Goal: Task Accomplishment & Management: Complete application form

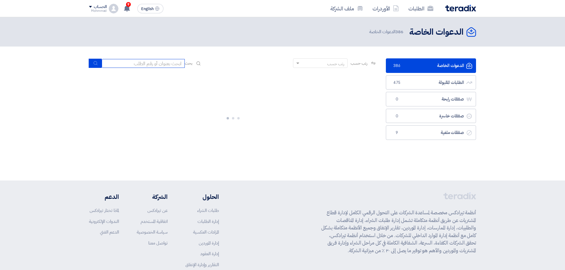
click at [134, 63] on input at bounding box center [143, 63] width 83 height 9
paste input "8100016129"
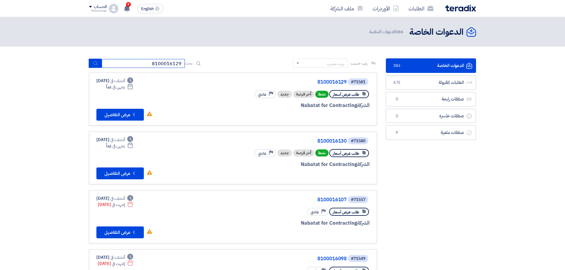
type input "8100016129"
click at [96, 63] on icon "submit" at bounding box center [95, 63] width 5 height 5
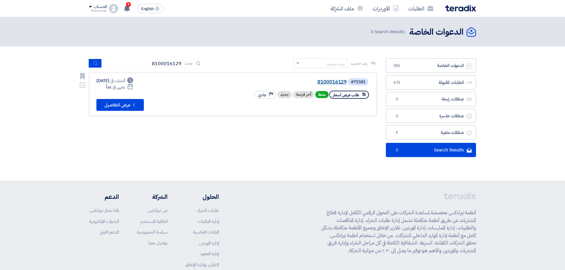
click at [328, 82] on link "8100016129" at bounding box center [287, 81] width 119 height 5
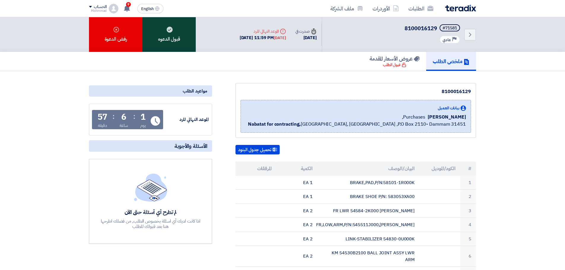
click at [167, 35] on div "قبول الدعوه" at bounding box center [168, 34] width 53 height 35
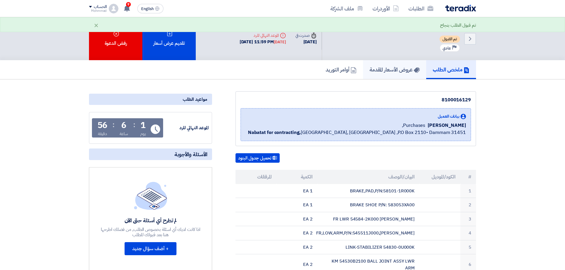
click at [389, 68] on h5 "عروض الأسعار المقدمة" at bounding box center [395, 69] width 50 height 7
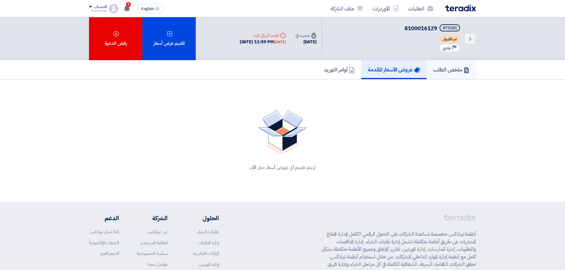
click at [445, 76] on link "ملخص الطلب" at bounding box center [452, 69] width 50 height 19
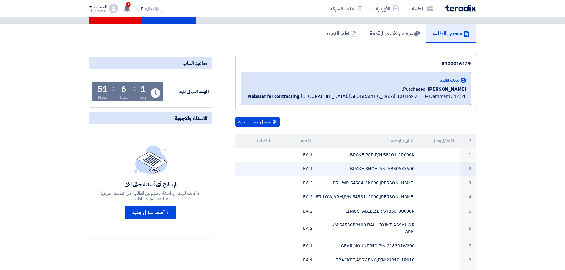
scroll to position [74, 0]
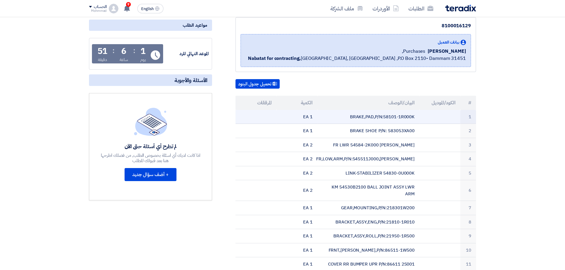
drag, startPoint x: 384, startPoint y: 117, endPoint x: 417, endPoint y: 119, distance: 32.4
click at [417, 119] on td "BRAKE,PAD,P/N:58101-1R000K" at bounding box center [368, 117] width 102 height 14
copy td "58101-1R000K"
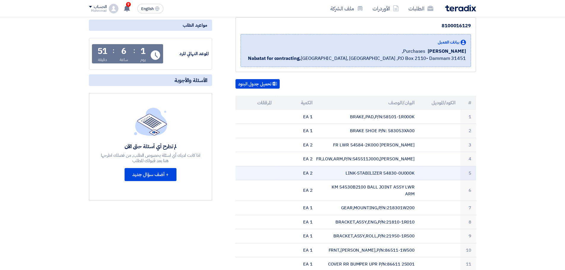
click at [405, 173] on td "LINK-STABILIZER 54830-0U000K" at bounding box center [368, 173] width 102 height 14
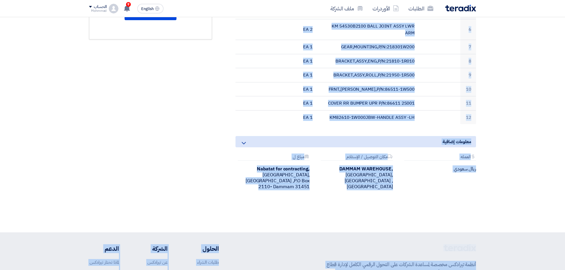
scroll to position [321, 0]
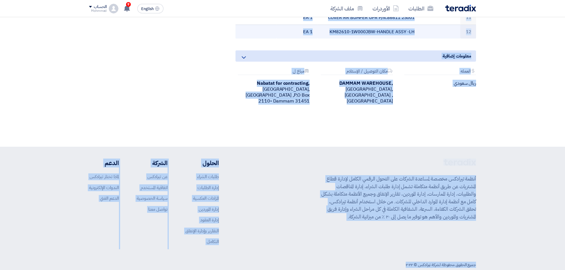
drag, startPoint x: 471, startPoint y: 104, endPoint x: 299, endPoint y: 28, distance: 188.3
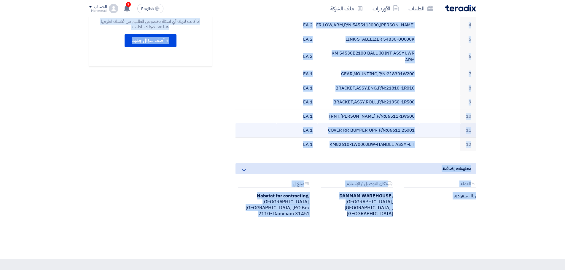
scroll to position [197, 0]
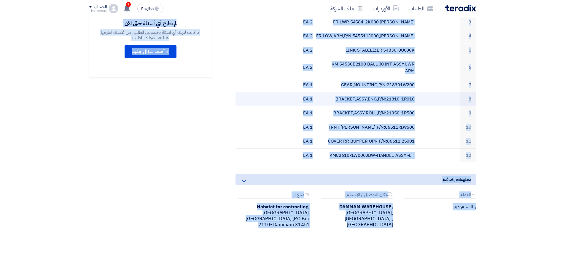
copy table "# lorem/ipsumdo sitame/conse adipis elitsedd 7 EIUSM,TEM,I/U:75829-6L645E 9 DO …"
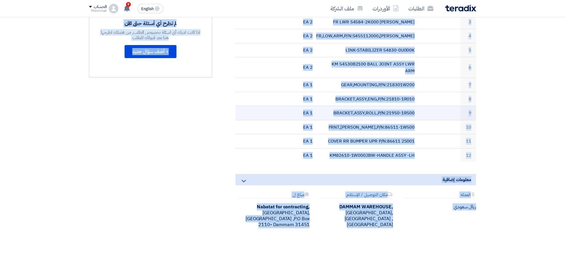
copy table "# lorem/ipsumdo sitame/conse adipis elitsedd 7 EIUSM,TEM,I/U:75829-6L645E 9 DO …"
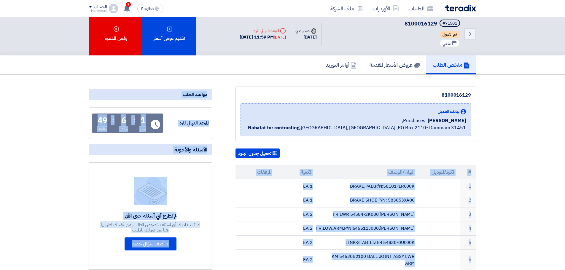
scroll to position [0, 0]
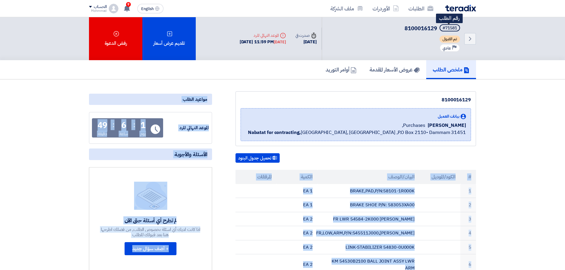
click at [448, 27] on div "#71581" at bounding box center [450, 28] width 15 height 4
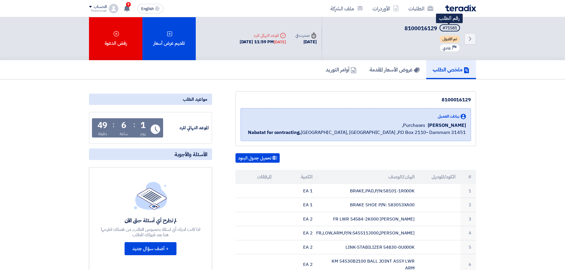
click at [448, 27] on div "#71581" at bounding box center [450, 28] width 15 height 4
copy div "71581"
click at [469, 36] on icon "Back" at bounding box center [470, 38] width 7 height 7
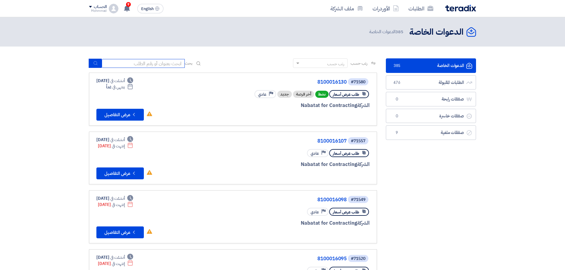
click at [148, 62] on input at bounding box center [143, 63] width 83 height 9
paste input "8100016130"
type input "8100016130"
click at [94, 64] on use "submit" at bounding box center [95, 63] width 4 height 4
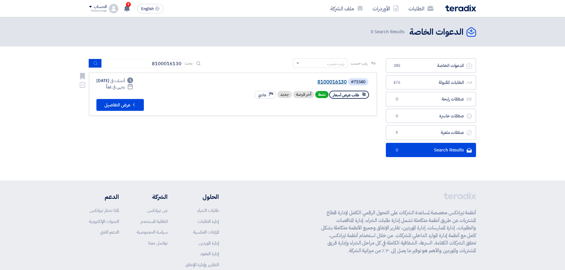
click at [334, 82] on link "8100016130" at bounding box center [287, 81] width 119 height 5
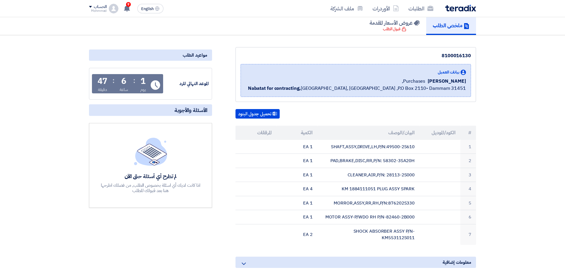
scroll to position [25, 0]
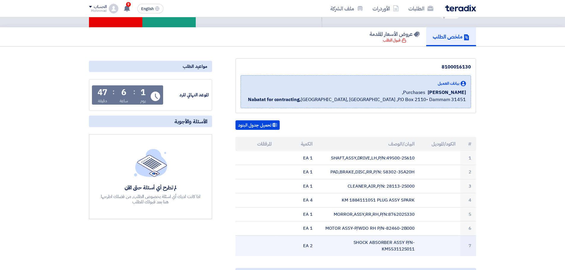
drag, startPoint x: 471, startPoint y: 144, endPoint x: 299, endPoint y: 249, distance: 202.0
click at [299, 249] on table "# الكود/الموديل البيان/الوصف الكمية المرفقات 1 SHAFT,ASSY,DRIVE,LH,P/N:49500-2S…" at bounding box center [356, 196] width 241 height 119
copy table "# الكود/الموديل البيان/الوصف الكمية المرفقات 1 SHAFT,ASSY,DRIVE,LH,P/N:49500-2S…"
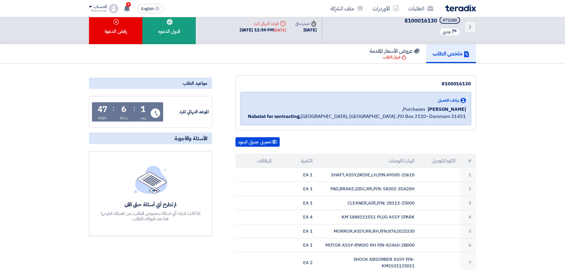
scroll to position [0, 0]
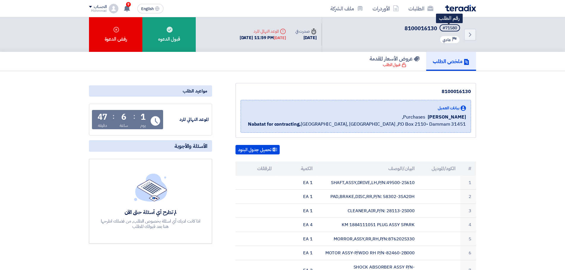
click at [451, 28] on div "#71580" at bounding box center [450, 28] width 15 height 4
copy div "71580"
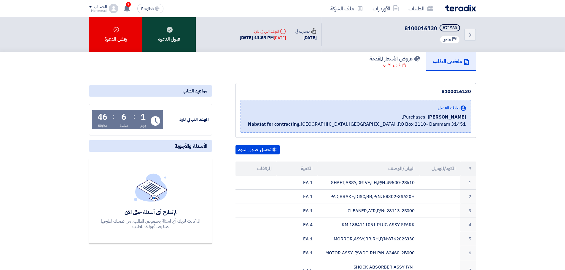
click at [176, 34] on div "قبول الدعوه" at bounding box center [168, 34] width 53 height 35
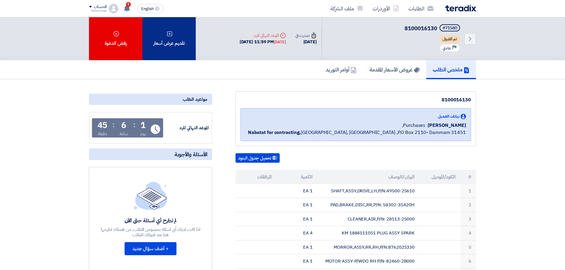
click at [173, 41] on div "تقديم عرض أسعار" at bounding box center [168, 38] width 53 height 43
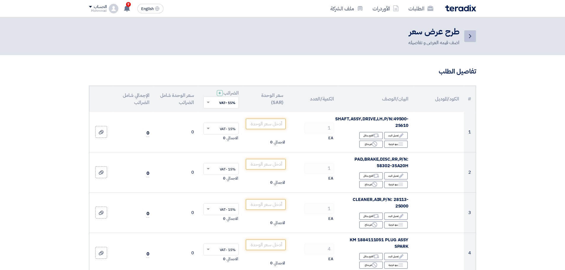
click at [469, 35] on icon "Back" at bounding box center [470, 36] width 7 height 7
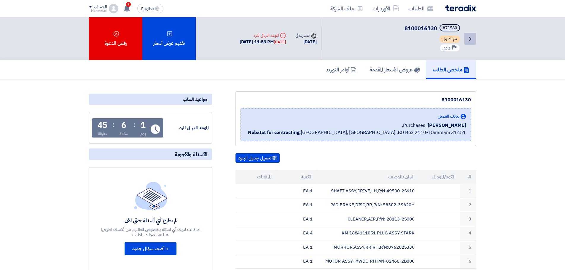
click at [469, 39] on icon "Back" at bounding box center [470, 38] width 7 height 7
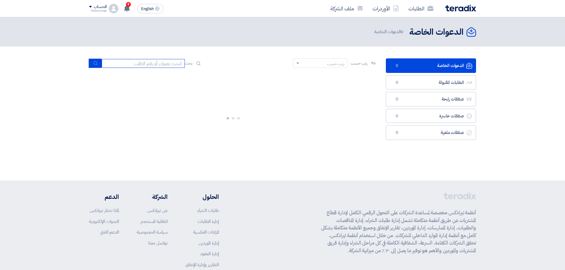
click at [143, 62] on input at bounding box center [143, 63] width 83 height 9
paste input "8100016112"
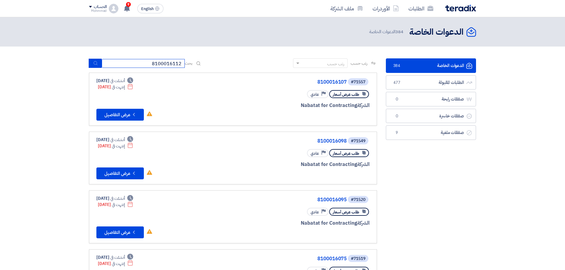
type input "8100016112"
click at [96, 62] on icon "submit" at bounding box center [95, 63] width 5 height 5
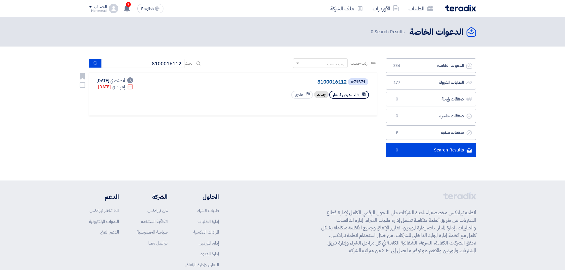
click at [327, 82] on link "8100016112" at bounding box center [287, 81] width 119 height 5
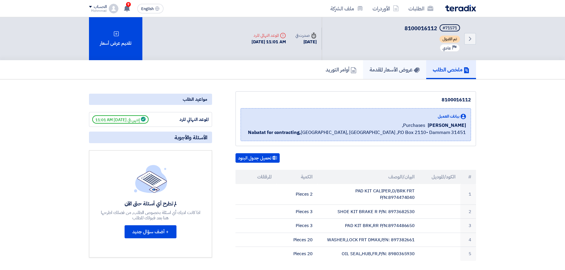
click at [398, 69] on h5 "عروض الأسعار المقدمة" at bounding box center [395, 69] width 50 height 7
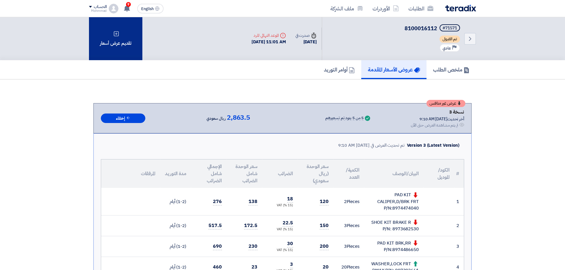
click at [116, 39] on div "تقديم عرض أسعار" at bounding box center [115, 38] width 53 height 43
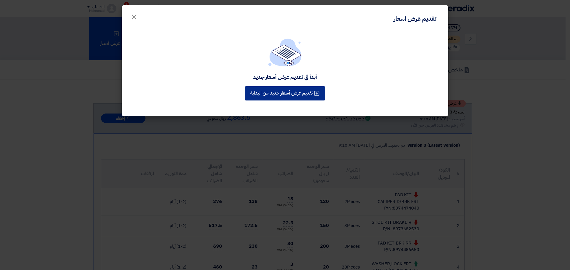
click at [277, 93] on button "تقديم عرض أسعار جديد من البداية" at bounding box center [285, 93] width 80 height 14
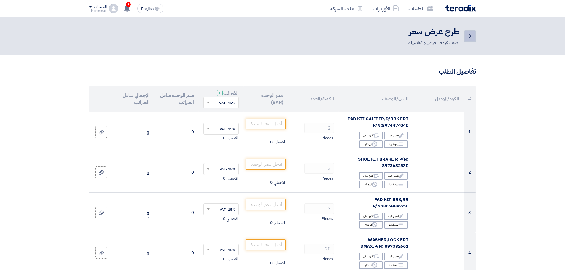
click at [472, 33] on icon "Back" at bounding box center [470, 36] width 7 height 7
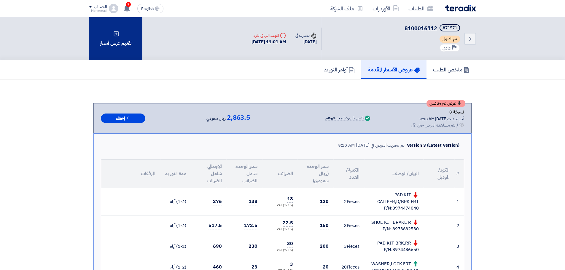
click at [123, 41] on div "تقديم عرض أسعار" at bounding box center [115, 38] width 53 height 43
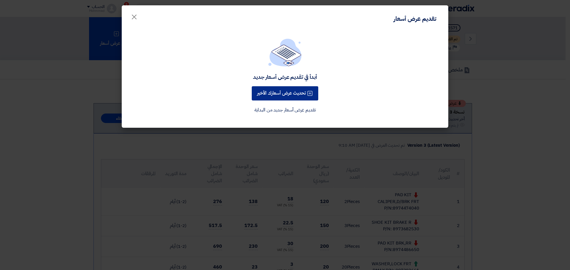
click at [279, 96] on button "تحديث عرض أسعارك الأخير" at bounding box center [285, 93] width 66 height 14
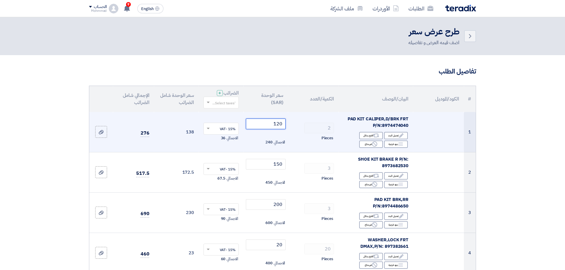
click at [280, 125] on input "120" at bounding box center [266, 124] width 40 height 11
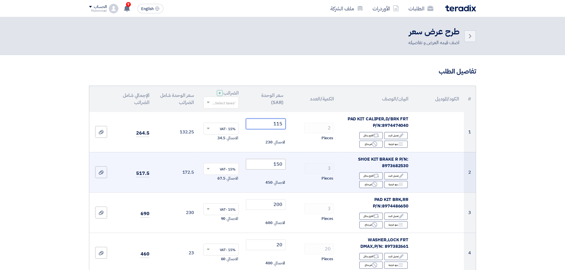
type input "115"
click at [281, 165] on input "150" at bounding box center [266, 164] width 40 height 11
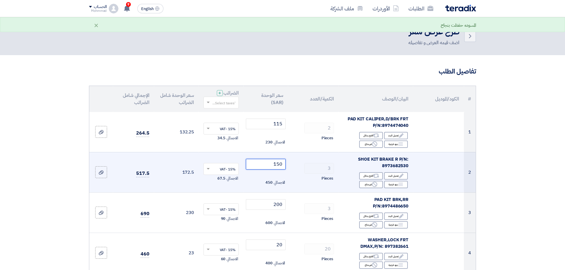
click at [281, 165] on input "150" at bounding box center [266, 164] width 40 height 11
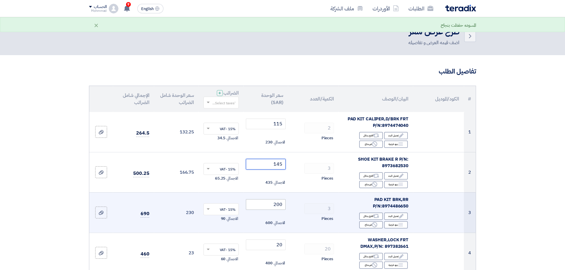
type input "145"
click at [281, 206] on input "200" at bounding box center [266, 204] width 40 height 11
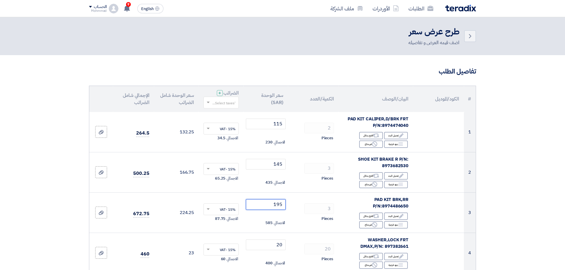
type input "195"
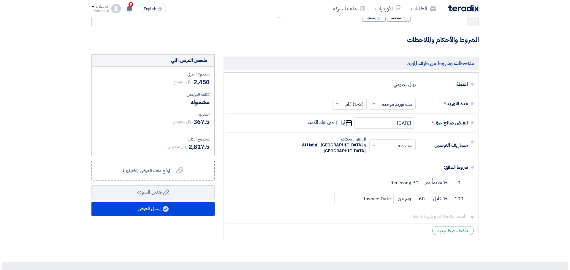
scroll to position [297, 0]
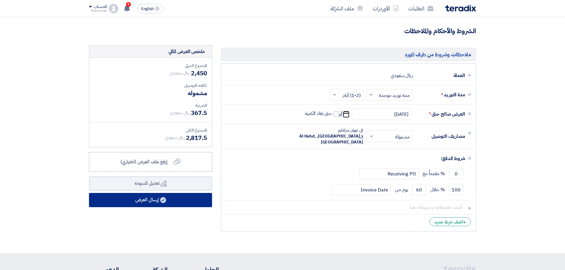
click at [173, 202] on button "إرسال العرض" at bounding box center [150, 200] width 123 height 14
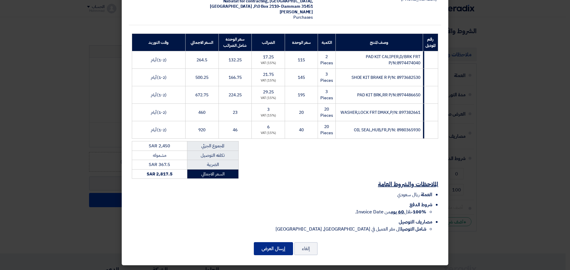
scroll to position [62, 0]
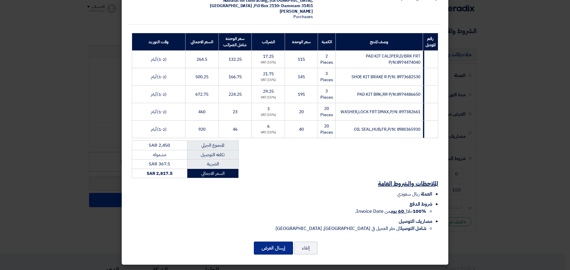
click at [268, 253] on button "إرسال العرض" at bounding box center [273, 248] width 39 height 13
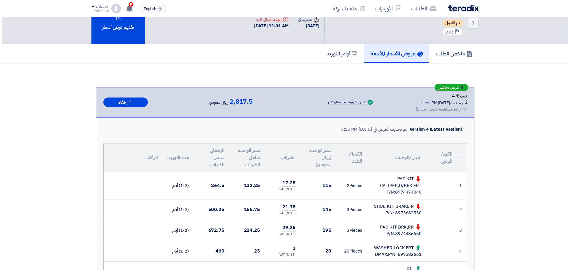
scroll to position [25, 0]
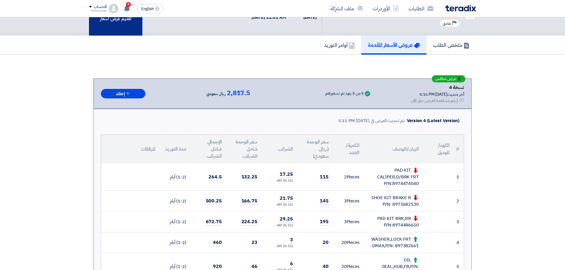
click at [117, 24] on div "تقديم عرض أسعار" at bounding box center [115, 14] width 53 height 43
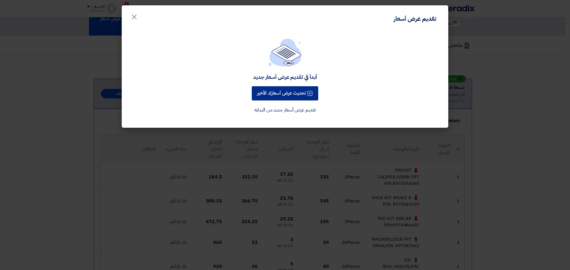
click at [299, 97] on button "تحديث عرض أسعارك الأخير" at bounding box center [285, 93] width 66 height 14
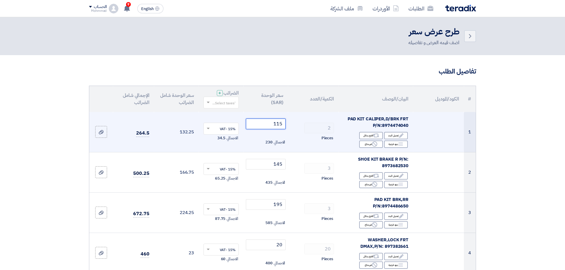
click at [277, 124] on input "115" at bounding box center [266, 124] width 40 height 11
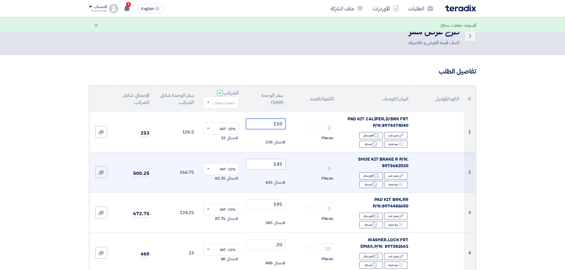
type input "110"
click at [279, 166] on input "145" at bounding box center [266, 164] width 40 height 11
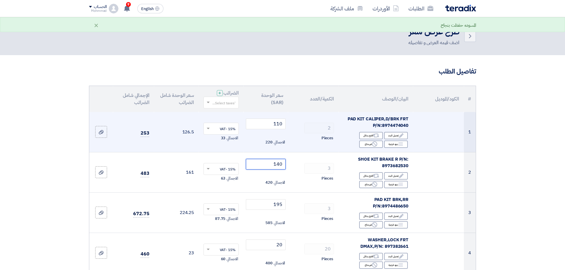
type input "140"
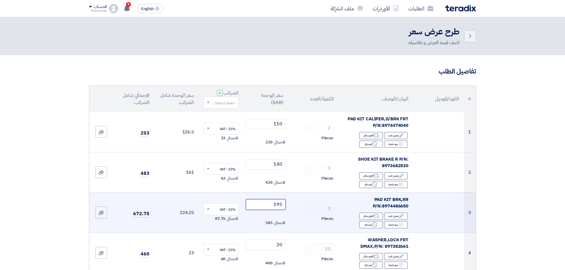
click at [279, 205] on input "195" at bounding box center [266, 204] width 40 height 11
click at [278, 205] on input "195" at bounding box center [266, 204] width 40 height 11
click at [280, 206] on input "195" at bounding box center [266, 204] width 40 height 11
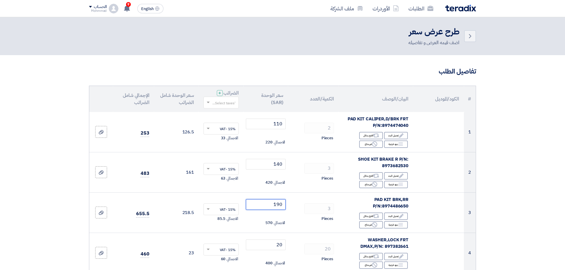
type input "190"
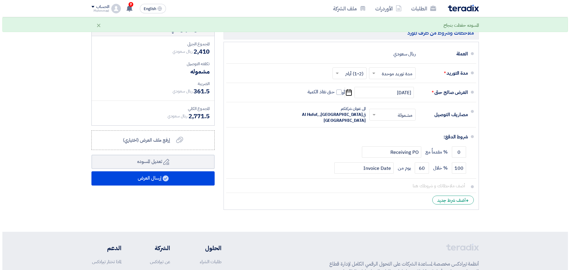
scroll to position [321, 0]
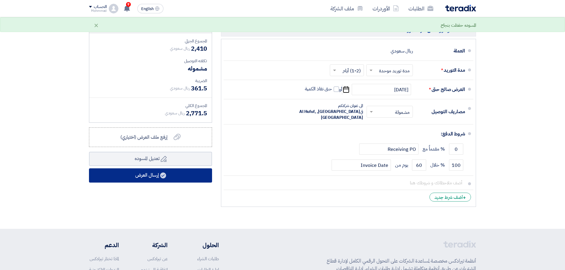
click at [161, 178] on icon at bounding box center [163, 176] width 6 height 6
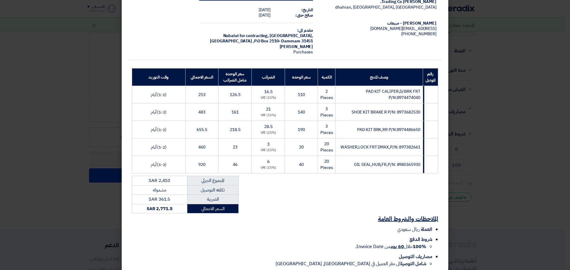
scroll to position [62, 0]
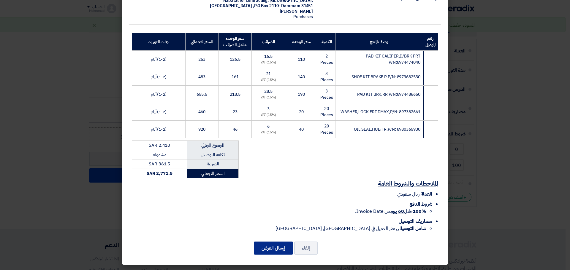
click at [275, 244] on button "إرسال العرض" at bounding box center [273, 248] width 39 height 13
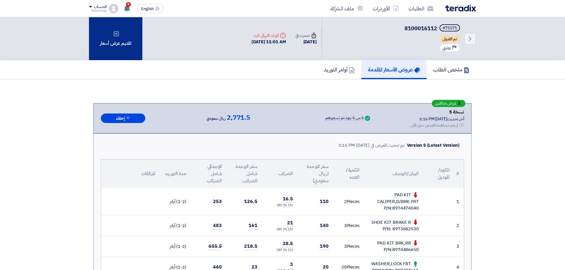
click at [112, 36] on div "تقديم عرض أسعار" at bounding box center [115, 38] width 53 height 43
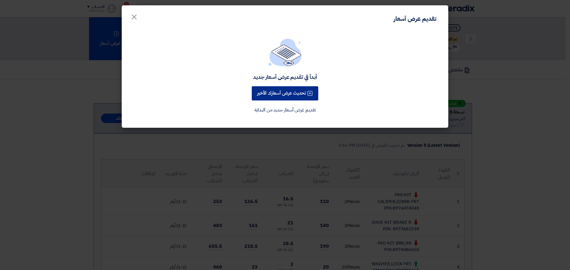
click at [289, 95] on button "تحديث عرض أسعارك الأخير" at bounding box center [285, 93] width 66 height 14
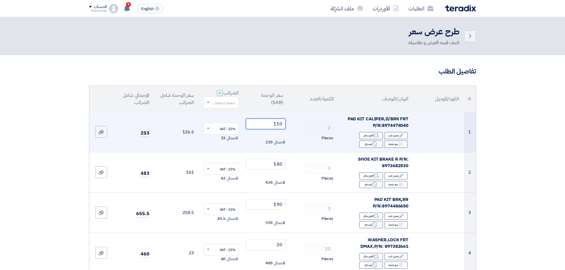
click at [281, 123] on input "110" at bounding box center [266, 124] width 40 height 11
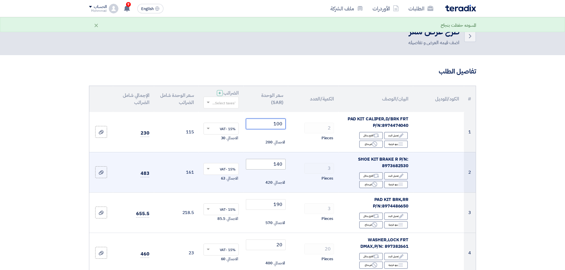
type input "100"
click at [278, 164] on input "140" at bounding box center [266, 164] width 40 height 11
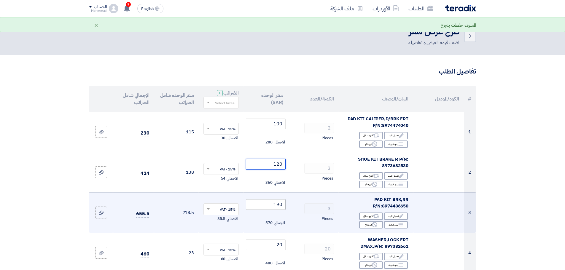
type input "120"
click at [281, 207] on input "190" at bounding box center [266, 204] width 40 height 11
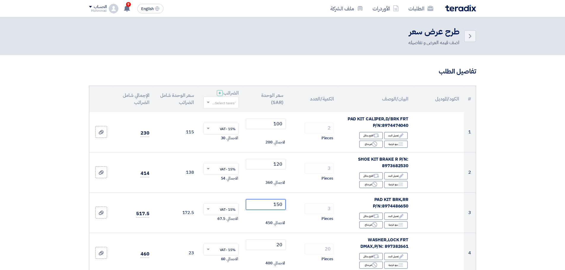
type input "150"
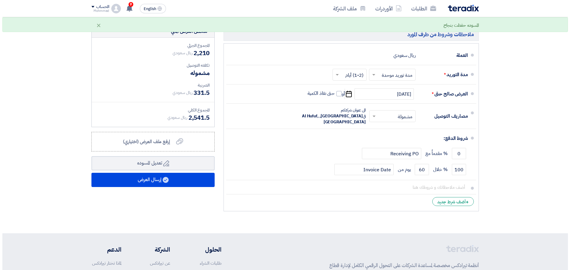
scroll to position [321, 0]
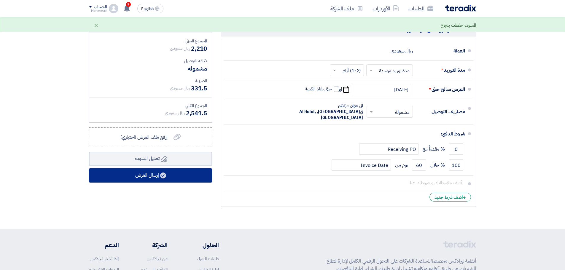
click at [157, 176] on button "إرسال العرض" at bounding box center [150, 175] width 123 height 14
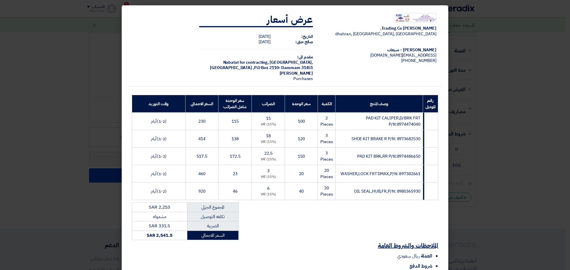
scroll to position [62, 0]
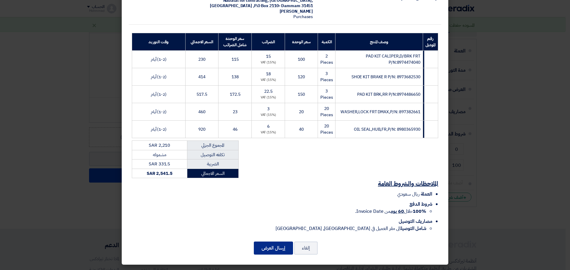
click at [287, 250] on button "إرسال العرض" at bounding box center [273, 248] width 39 height 13
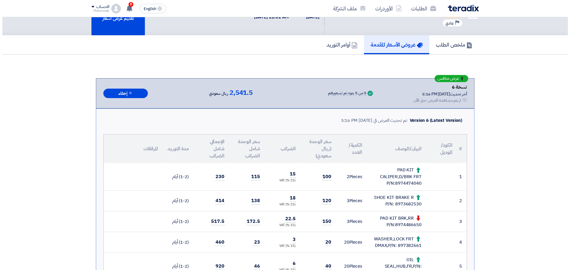
scroll to position [25, 0]
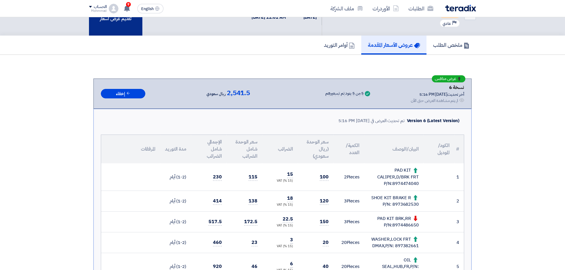
click at [106, 30] on div "تقديم عرض أسعار" at bounding box center [115, 14] width 53 height 43
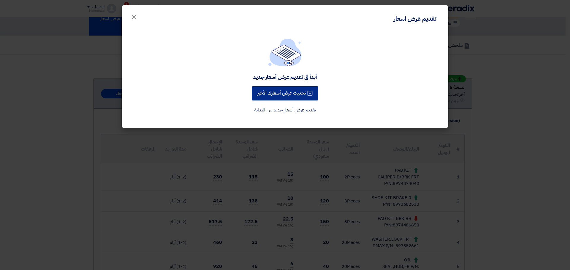
click at [284, 99] on button "تحديث عرض أسعارك الأخير" at bounding box center [285, 93] width 66 height 14
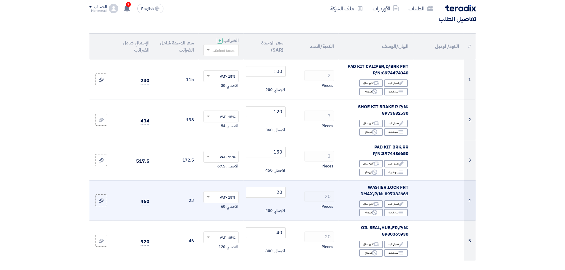
scroll to position [74, 0]
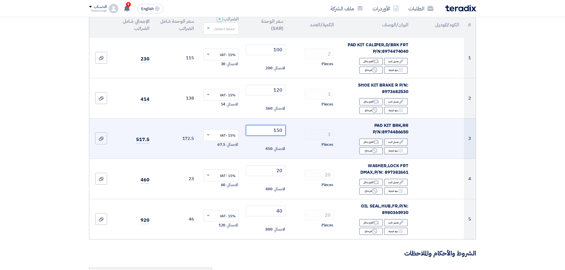
click at [279, 132] on input "150" at bounding box center [266, 130] width 40 height 11
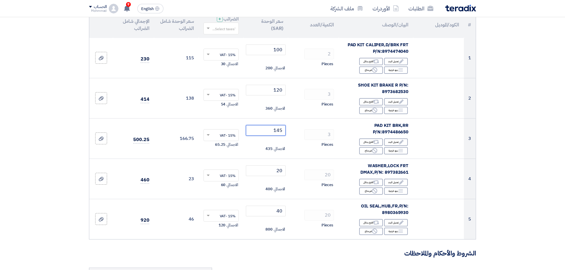
type input "145"
click at [555, 160] on section "تفاصيل الطلب # الكود/الموديل البيان/الوصف الكمية/العدد سعر الوحدة (SAR) الضرائب…" at bounding box center [282, 228] width 565 height 495
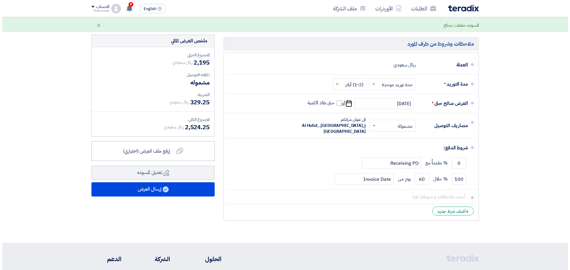
scroll to position [321, 0]
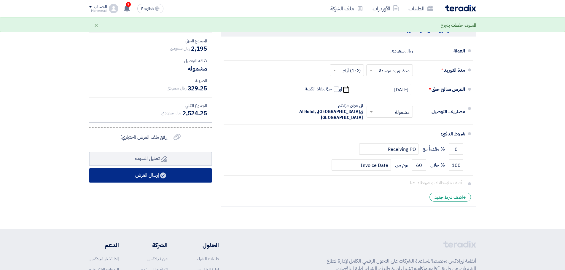
click at [147, 178] on button "إرسال العرض" at bounding box center [150, 175] width 123 height 14
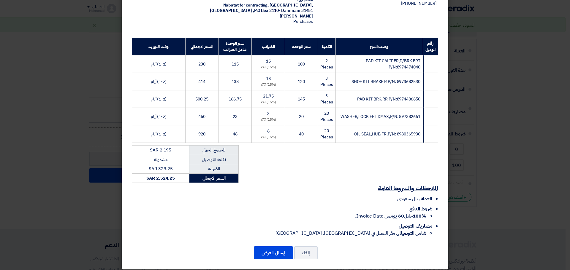
scroll to position [62, 0]
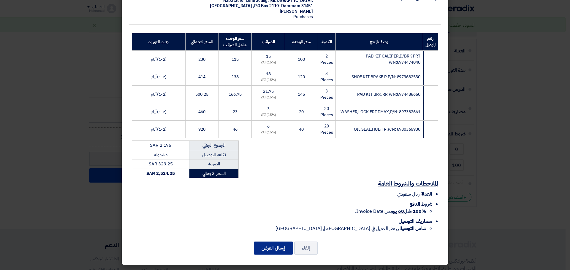
click at [278, 247] on button "إرسال العرض" at bounding box center [273, 248] width 39 height 13
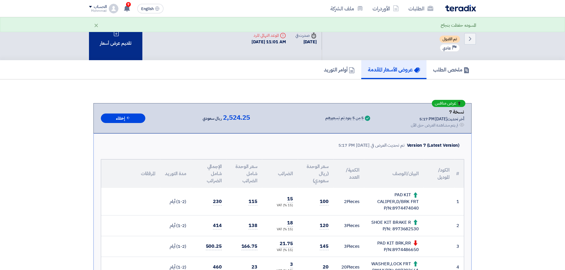
click at [115, 50] on div "تقديم عرض أسعار" at bounding box center [115, 38] width 53 height 43
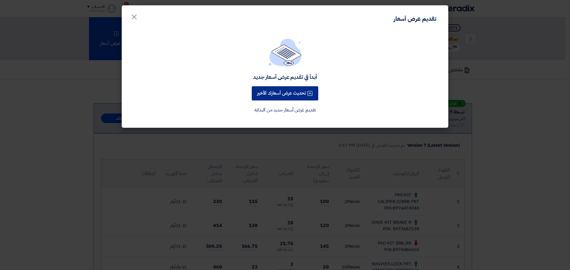
click at [298, 94] on button "تحديث عرض أسعارك الأخير" at bounding box center [285, 93] width 66 height 14
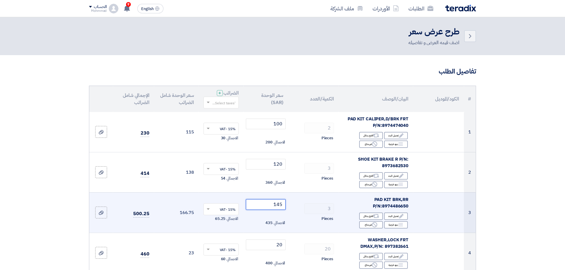
click at [282, 205] on input "145" at bounding box center [266, 204] width 40 height 11
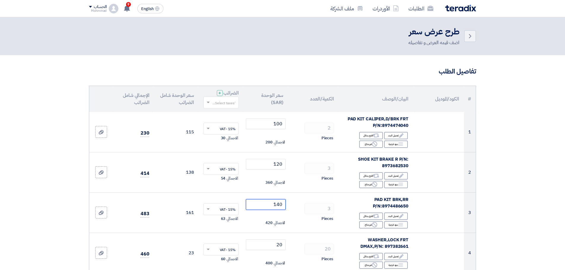
type input "140"
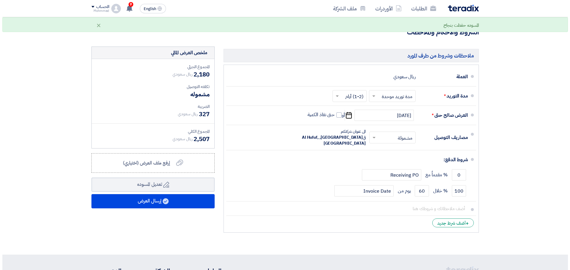
scroll to position [297, 0]
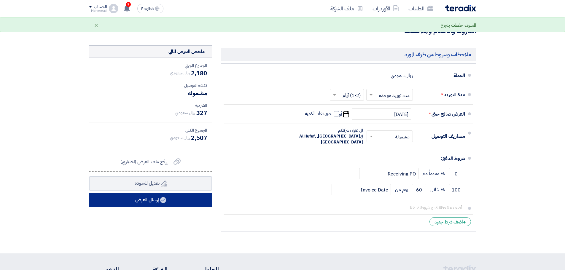
click at [155, 201] on button "إرسال العرض" at bounding box center [150, 200] width 123 height 14
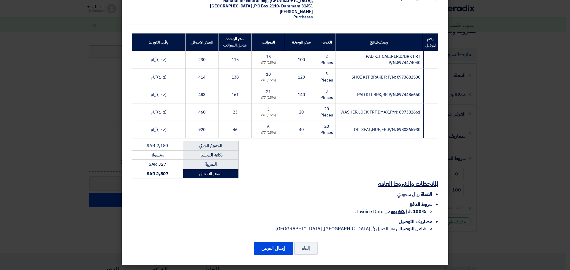
scroll to position [62, 0]
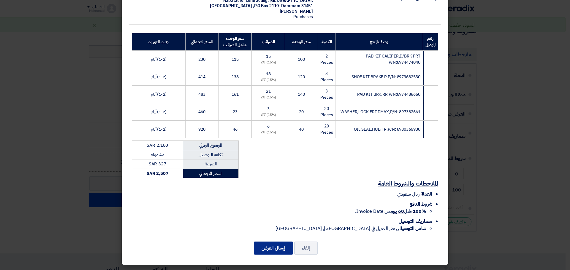
click at [273, 248] on button "إرسال العرض" at bounding box center [273, 248] width 39 height 13
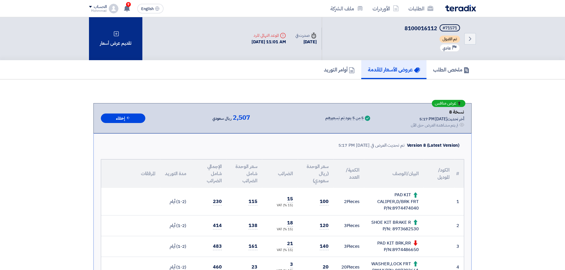
click at [107, 44] on div "تقديم عرض أسعار" at bounding box center [115, 38] width 53 height 43
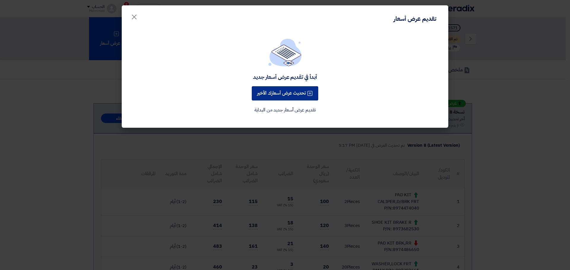
click at [292, 95] on button "تحديث عرض أسعارك الأخير" at bounding box center [285, 93] width 66 height 14
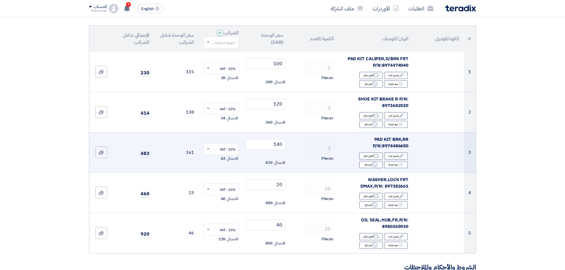
scroll to position [74, 0]
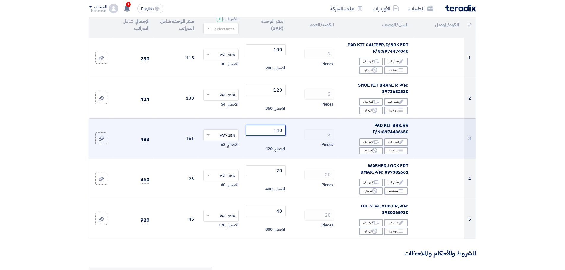
click at [279, 130] on input "140" at bounding box center [266, 130] width 40 height 11
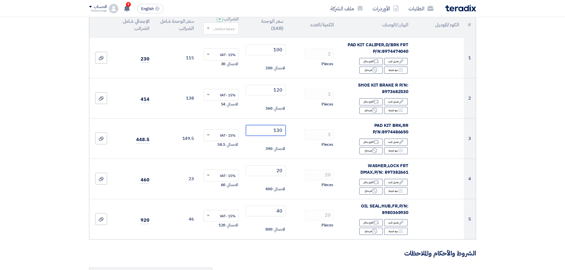
type input "130"
click at [551, 92] on section "تفاصيل الطلب # الكود/الموديل البيان/الوصف الكمية/العدد سعر الوحدة (SAR) الضرائب…" at bounding box center [282, 228] width 565 height 495
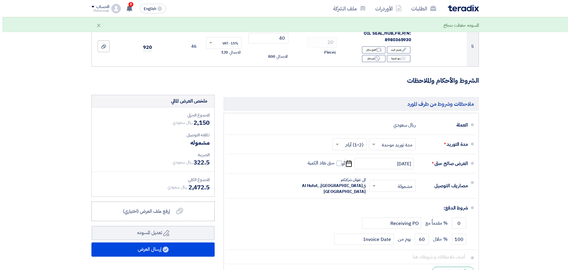
scroll to position [297, 0]
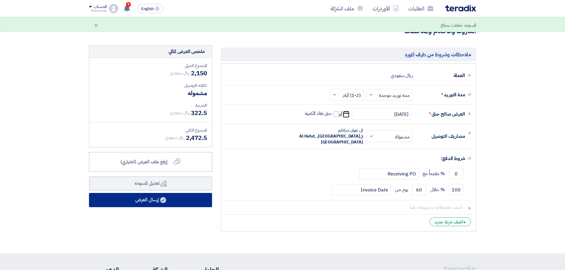
click at [160, 205] on button "إرسال العرض" at bounding box center [150, 200] width 123 height 14
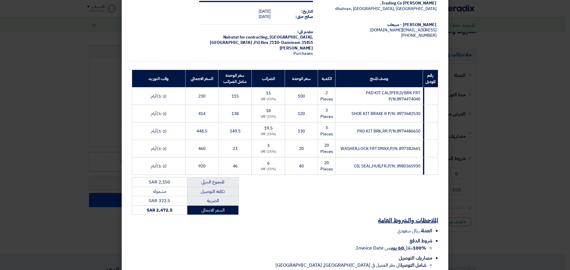
scroll to position [62, 0]
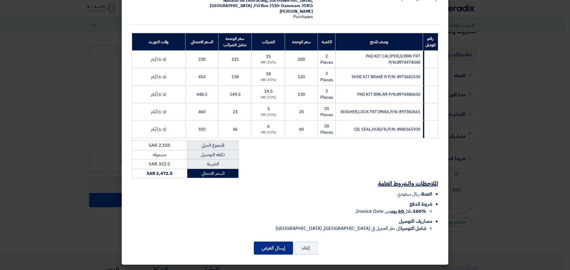
click at [278, 244] on button "إرسال العرض" at bounding box center [273, 248] width 39 height 13
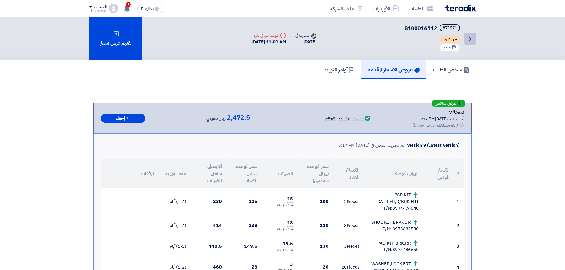
click at [471, 41] on icon "Back" at bounding box center [470, 38] width 7 height 7
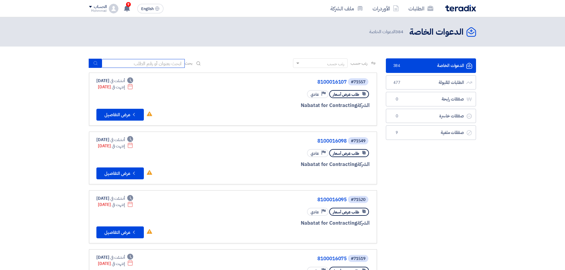
click at [148, 67] on input at bounding box center [143, 63] width 83 height 9
paste input "8100016135"
type input "8100016135"
click at [95, 63] on icon "submit" at bounding box center [95, 63] width 5 height 5
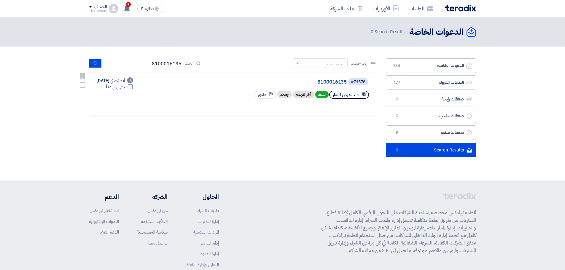
click at [338, 79] on link "8100016135" at bounding box center [287, 81] width 119 height 5
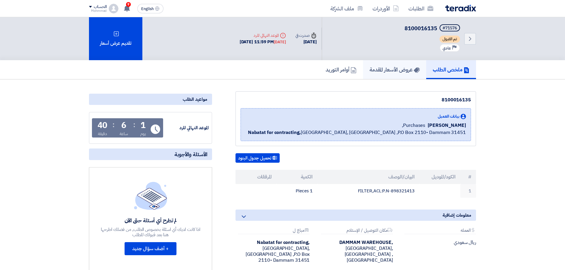
click at [389, 67] on h5 "عروض الأسعار المقدمة" at bounding box center [395, 69] width 50 height 7
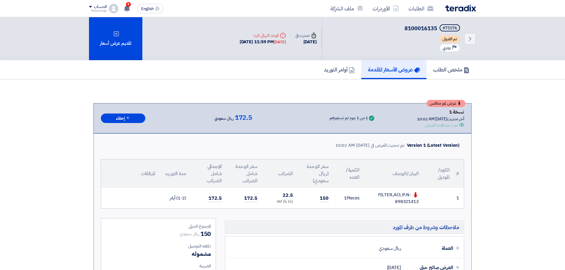
click at [408, 203] on div "FILTER,ACL:P.N-898321413" at bounding box center [394, 198] width 50 height 13
click at [408, 204] on div "FILTER,ACL:P.N-898321413" at bounding box center [394, 198] width 50 height 13
copy div "898321413"
click at [521, 40] on div "Back #71576 8100016135 تم القبول Priority عادي Time صدرت في [DATE] Deadline" at bounding box center [282, 38] width 565 height 43
click at [458, 68] on h5 "ملخص الطلب" at bounding box center [451, 69] width 36 height 7
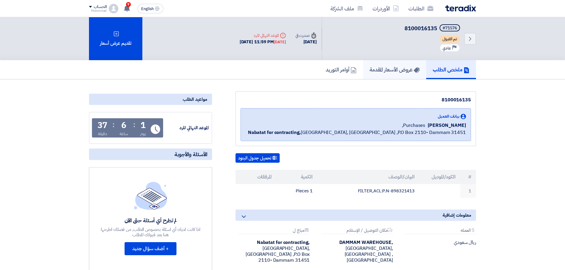
click at [396, 69] on h5 "عروض الأسعار المقدمة" at bounding box center [395, 69] width 50 height 7
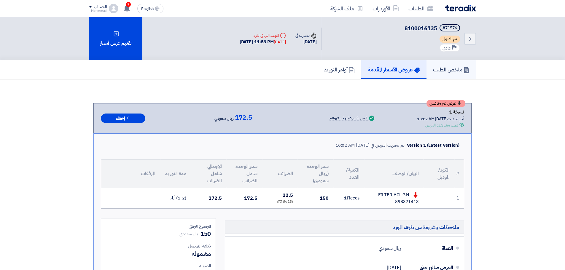
click at [446, 73] on h5 "ملخص الطلب" at bounding box center [451, 69] width 36 height 7
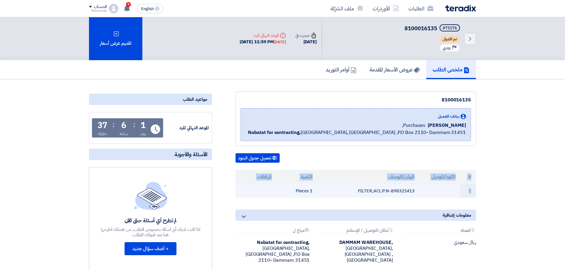
drag, startPoint x: 470, startPoint y: 177, endPoint x: 414, endPoint y: 192, distance: 57.9
click at [414, 192] on table "# الكود/الموديل البيان/الوصف الكمية المرفقات 1 FILTER,ACL:P.N-898321413 1 Pieces" at bounding box center [356, 184] width 241 height 28
click at [413, 191] on td "FILTER,ACL:P.N-898321413" at bounding box center [368, 191] width 102 height 14
click at [409, 191] on td "FILTER,ACL:P.N-898321413" at bounding box center [368, 191] width 102 height 14
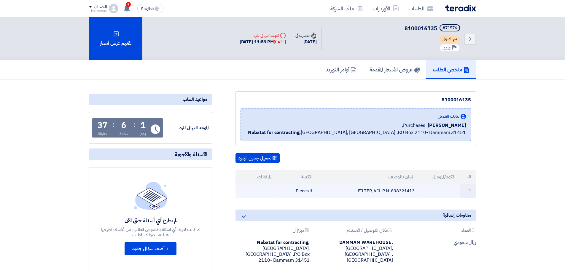
copy td "898321413"
click at [470, 38] on icon "Back" at bounding box center [470, 38] width 7 height 7
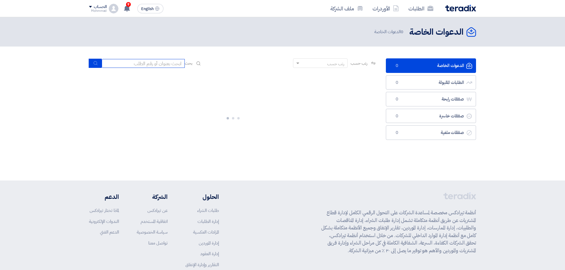
click at [157, 63] on input at bounding box center [143, 63] width 83 height 9
paste input "71581"
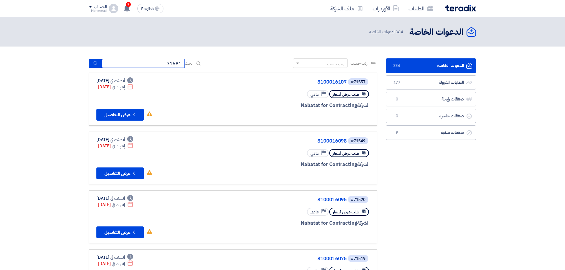
type input "71581"
click at [97, 63] on use "submit" at bounding box center [95, 63] width 4 height 4
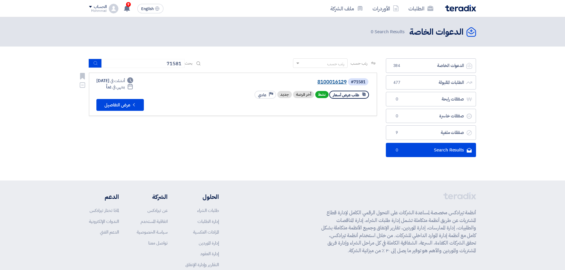
click at [343, 84] on link "8100016129" at bounding box center [287, 81] width 119 height 5
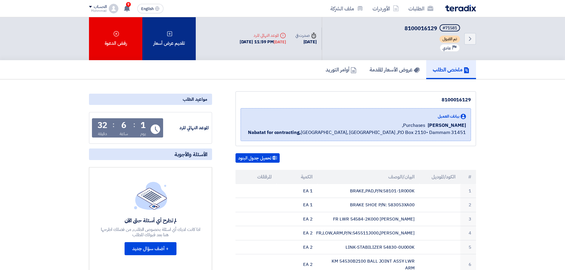
click at [165, 41] on div "تقديم عرض أسعار" at bounding box center [168, 38] width 53 height 43
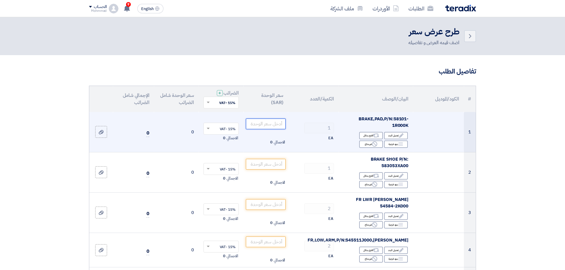
click at [273, 125] on input "number" at bounding box center [266, 124] width 40 height 11
click at [265, 126] on input "number" at bounding box center [266, 124] width 40 height 11
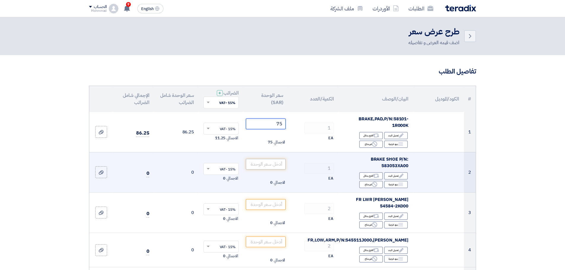
type input "75"
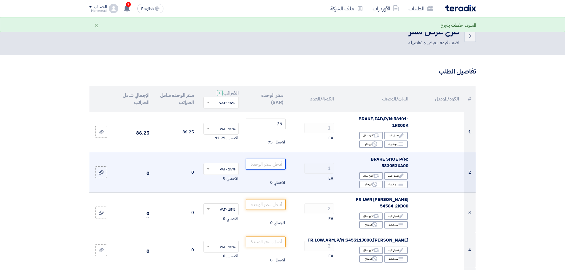
click at [259, 164] on input "number" at bounding box center [266, 164] width 40 height 11
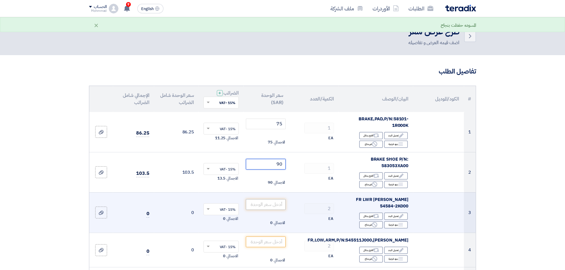
type input "90"
click at [267, 206] on input "number" at bounding box center [266, 204] width 40 height 11
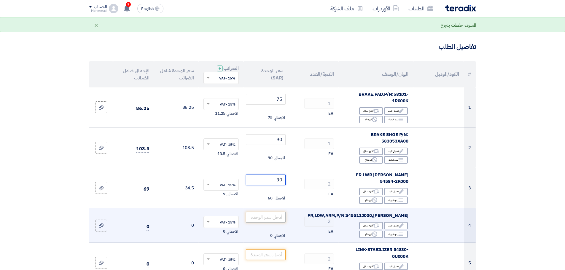
type input "30"
click at [281, 215] on input "number" at bounding box center [266, 217] width 40 height 11
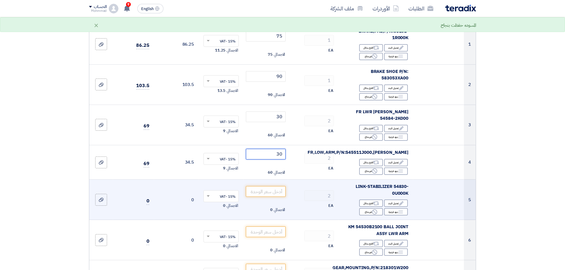
scroll to position [99, 0]
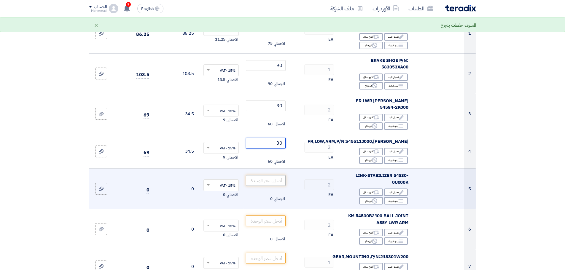
type input "30"
click at [275, 175] on input "number" at bounding box center [266, 180] width 40 height 11
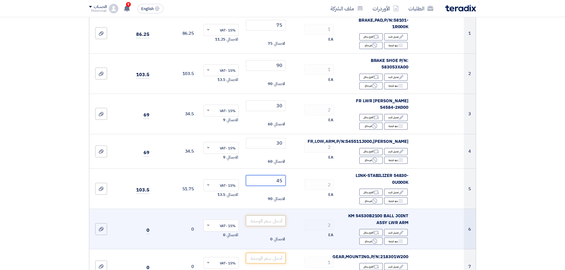
type input "45"
click at [272, 216] on input "number" at bounding box center [266, 221] width 40 height 11
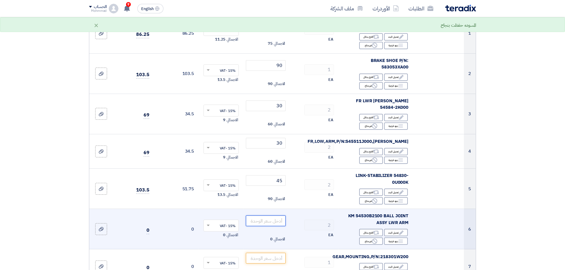
type input "-1"
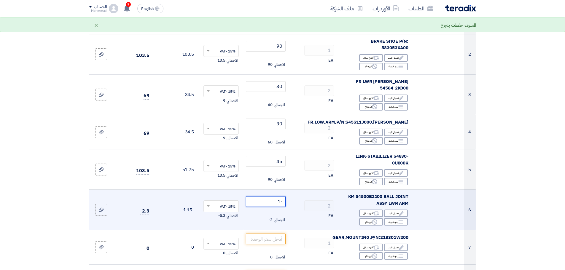
scroll to position [124, 0]
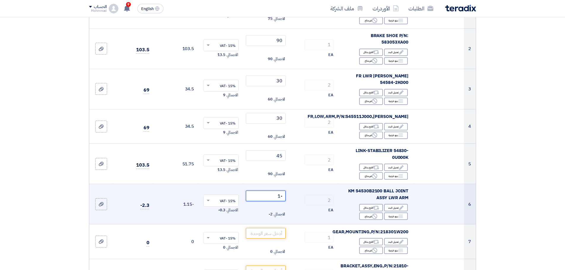
click at [275, 191] on input "-1" at bounding box center [266, 196] width 40 height 11
click at [276, 191] on input "-1" at bounding box center [266, 196] width 40 height 11
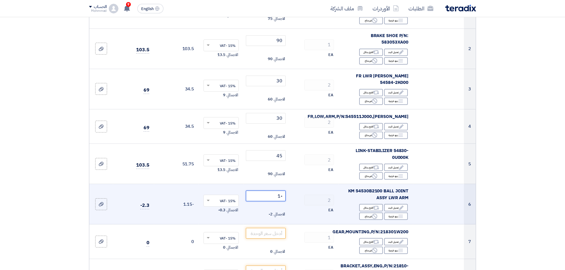
click at [276, 191] on input "-1" at bounding box center [266, 196] width 40 height 11
click at [280, 191] on input "-1" at bounding box center [266, 196] width 40 height 11
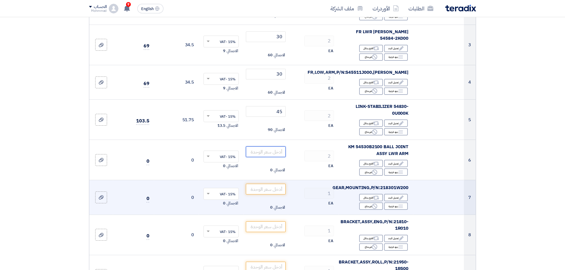
scroll to position [173, 0]
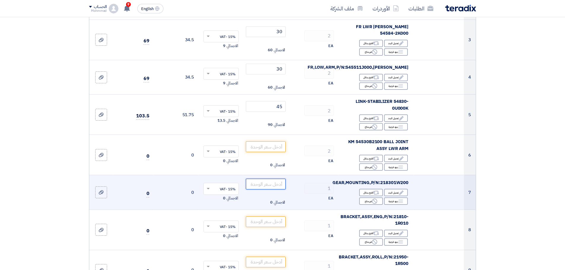
click at [275, 180] on input "number" at bounding box center [266, 184] width 40 height 11
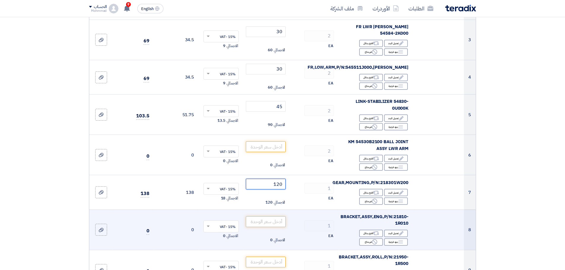
type input "120"
click at [261, 217] on input "number" at bounding box center [266, 222] width 40 height 11
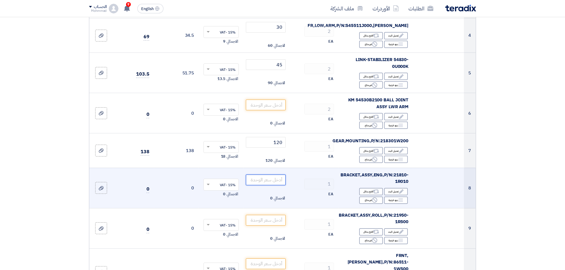
scroll to position [222, 0]
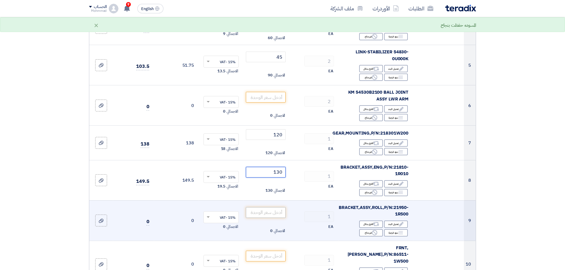
type input "130"
click at [270, 207] on input "number" at bounding box center [266, 212] width 40 height 11
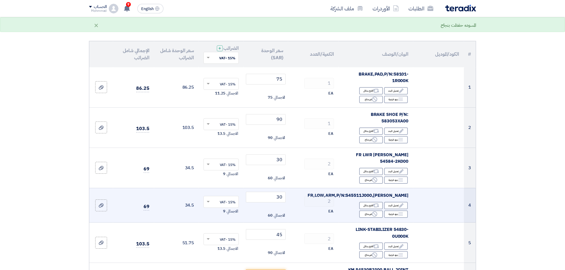
scroll to position [0, 0]
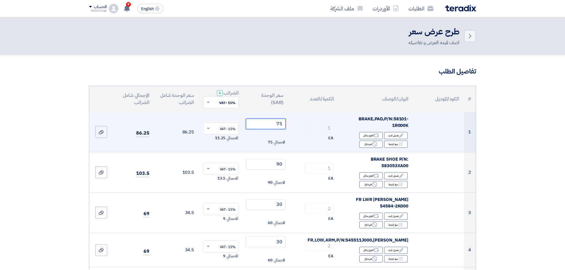
click at [279, 125] on input "75" at bounding box center [266, 124] width 40 height 11
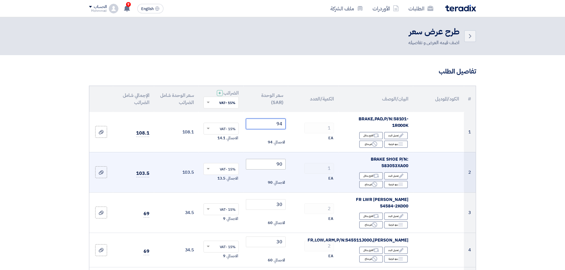
type input "94"
click at [280, 165] on input "90" at bounding box center [266, 164] width 40 height 11
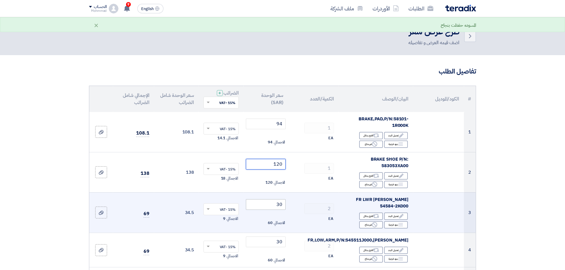
type input "120"
click at [281, 203] on input "30" at bounding box center [266, 204] width 40 height 11
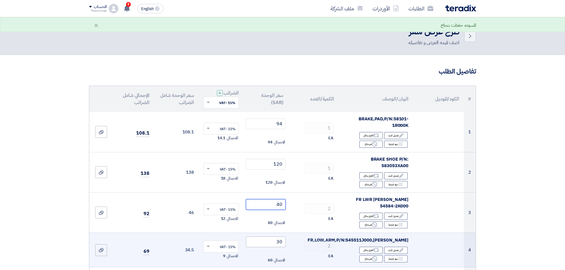
type input "40"
click at [279, 237] on input "30" at bounding box center [266, 242] width 40 height 11
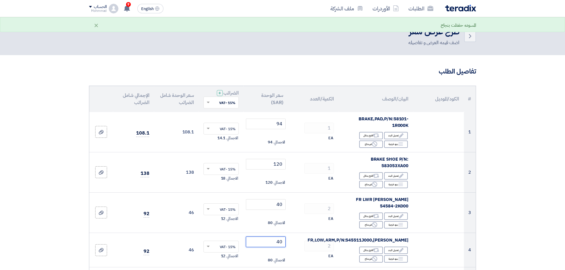
type input "40"
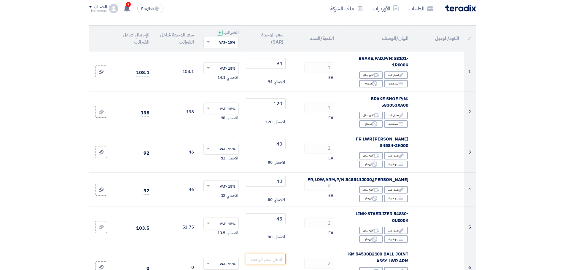
scroll to position [74, 0]
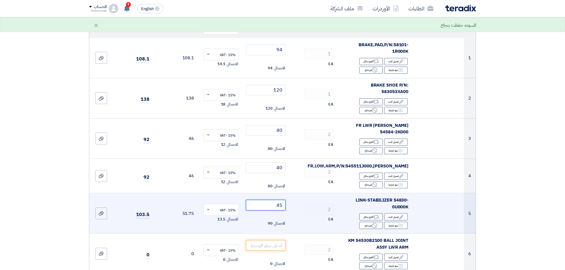
click at [279, 202] on input "45" at bounding box center [266, 205] width 40 height 11
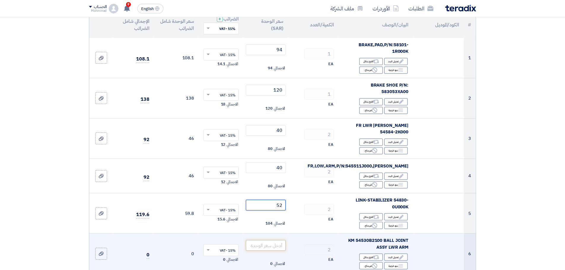
type input "52"
click at [272, 241] on input "number" at bounding box center [266, 245] width 40 height 11
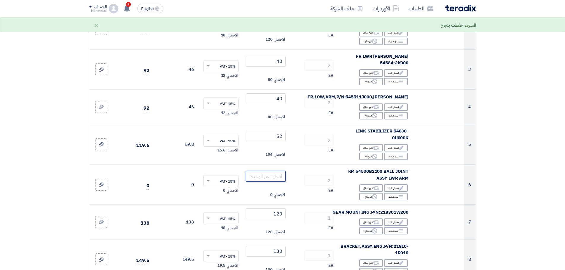
scroll to position [148, 0]
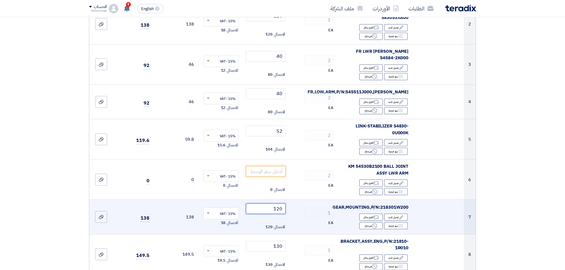
click at [277, 203] on input "120" at bounding box center [266, 208] width 40 height 11
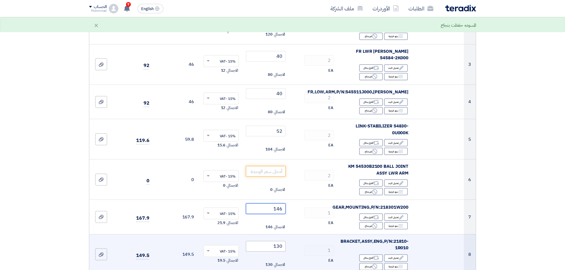
type input "146"
click at [277, 242] on input "130" at bounding box center [266, 246] width 40 height 11
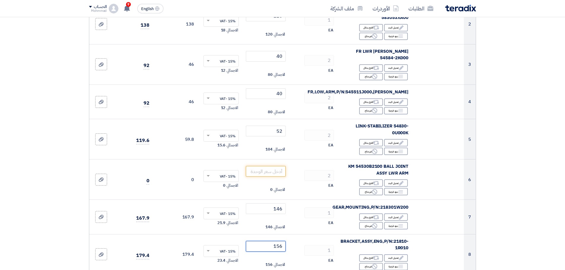
type input "156"
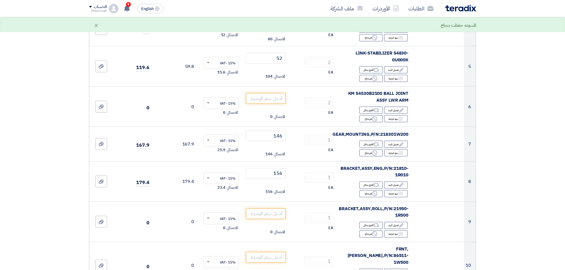
scroll to position [222, 0]
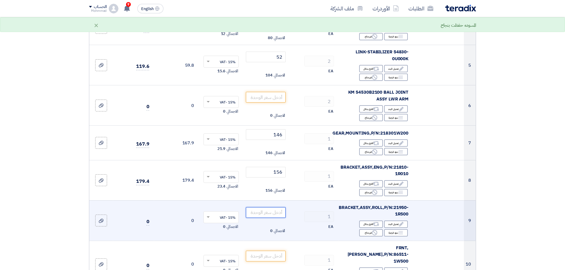
click at [274, 209] on input "number" at bounding box center [266, 212] width 40 height 11
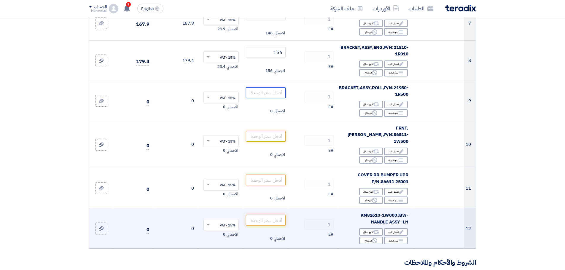
scroll to position [346, 0]
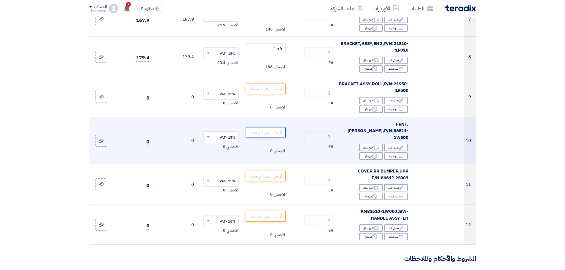
click at [276, 127] on input "number" at bounding box center [266, 132] width 40 height 11
click at [279, 127] on input "number" at bounding box center [266, 132] width 40 height 11
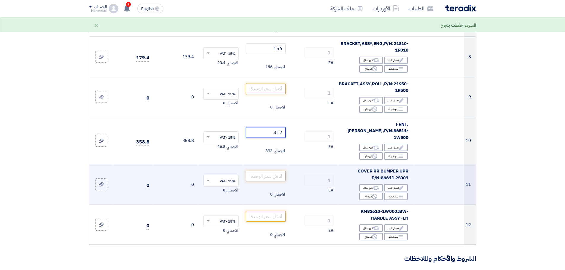
type input "312"
click at [275, 171] on input "number" at bounding box center [266, 176] width 40 height 11
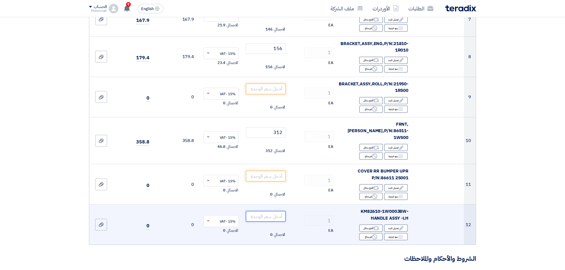
click at [277, 211] on input "number" at bounding box center [266, 216] width 40 height 11
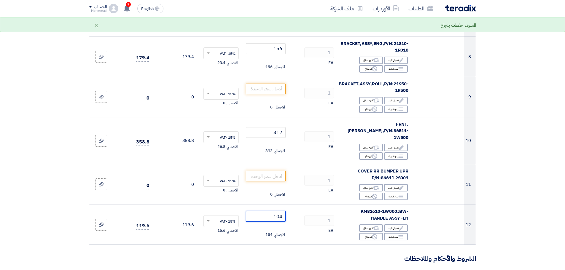
type input "104"
click at [548, 190] on section "تفاصيل الطلب # الكود/الموديل البيان/الوصف الكمية/العدد سعر الوحدة (SAR) الضرائب…" at bounding box center [282, 103] width 565 height 788
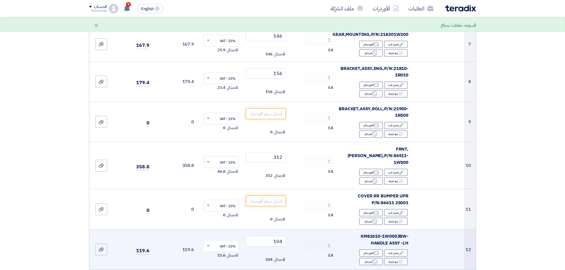
scroll to position [297, 0]
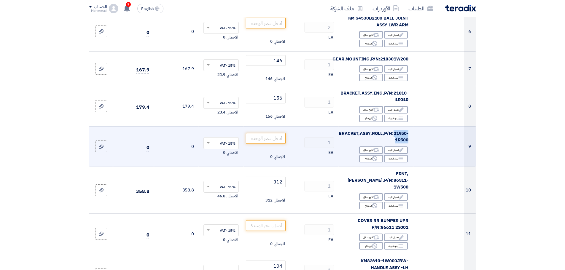
drag, startPoint x: 394, startPoint y: 128, endPoint x: 392, endPoint y: 135, distance: 8.0
click at [392, 135] on div "BRACKET,ASSY,ROLL,P/N:21950-1R500" at bounding box center [375, 136] width 65 height 13
copy span "21950-1R500"
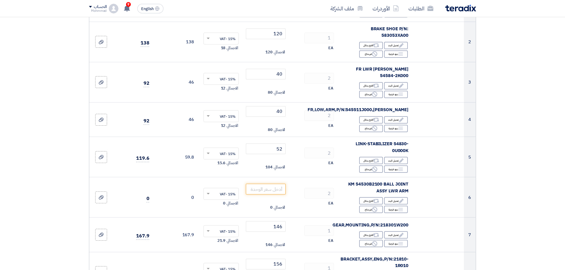
scroll to position [148, 0]
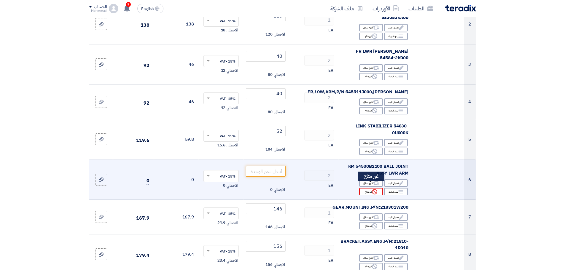
click at [365, 188] on div "Reject غير متاح" at bounding box center [371, 191] width 24 height 7
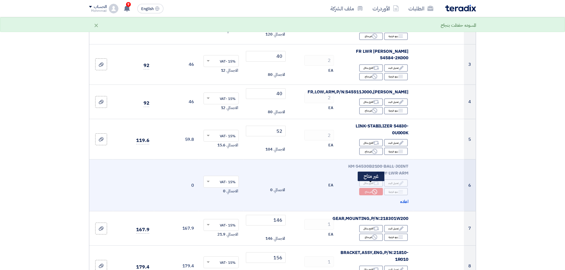
click at [368, 188] on div "Reject غير متاح" at bounding box center [371, 191] width 24 height 7
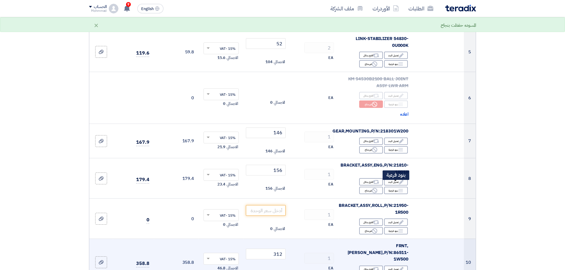
scroll to position [247, 0]
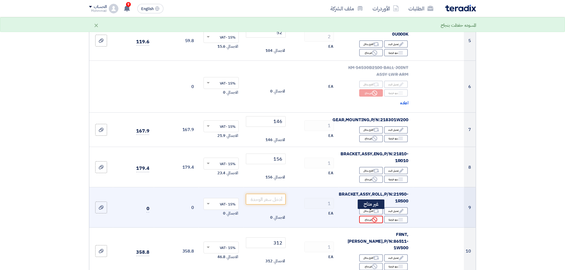
click at [373, 217] on use at bounding box center [374, 219] width 5 height 5
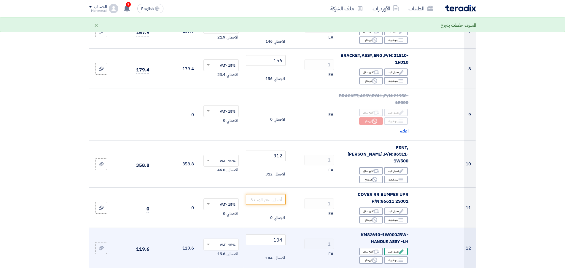
scroll to position [346, 0]
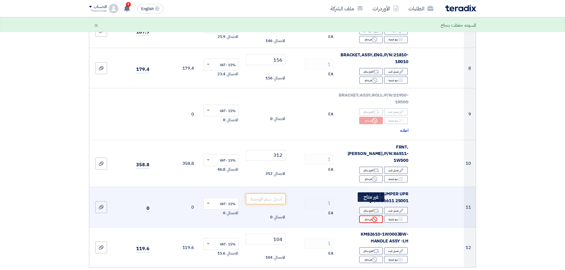
click at [375, 217] on icon "Reject" at bounding box center [374, 219] width 5 height 5
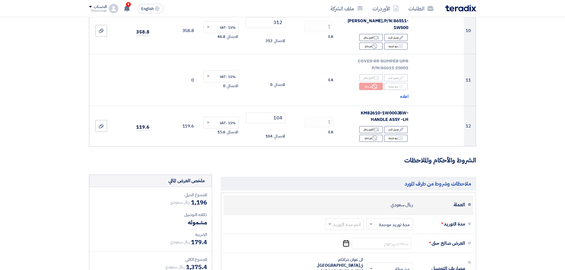
scroll to position [494, 0]
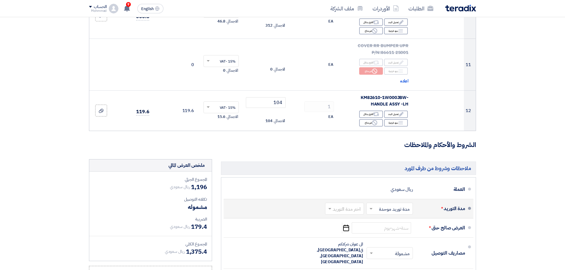
click at [347, 205] on input "text" at bounding box center [343, 209] width 36 height 9
click at [348, 132] on span "(1-2) أيام" at bounding box center [353, 135] width 18 height 7
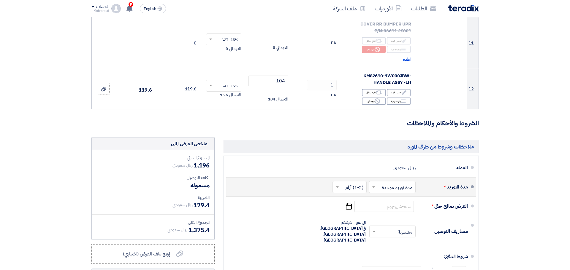
scroll to position [569, 0]
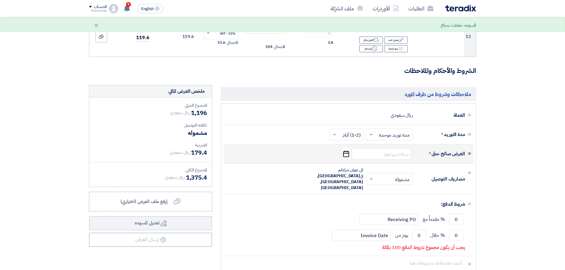
click at [345, 149] on icon "Pick a date" at bounding box center [346, 154] width 8 height 11
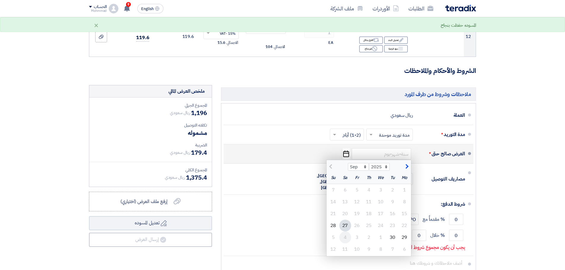
click at [345, 232] on div "4" at bounding box center [345, 238] width 12 height 12
type input "[DATE]"
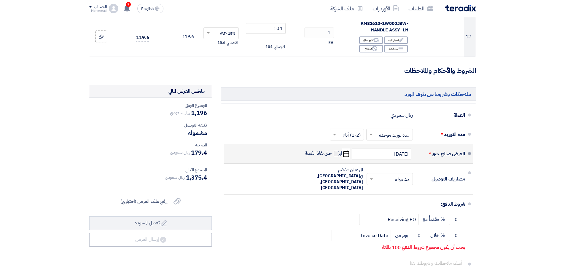
click at [335, 151] on span at bounding box center [336, 153] width 5 height 5
click at [332, 150] on input "حتى نفاذ الكمية" at bounding box center [318, 155] width 28 height 11
checkbox input "true"
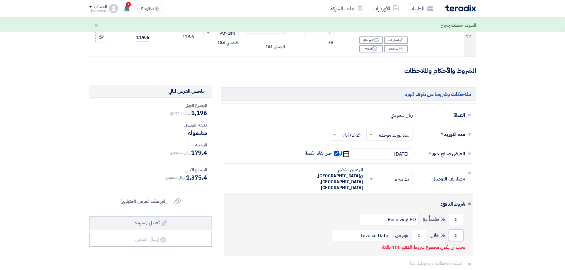
click at [461, 230] on input "0" at bounding box center [456, 235] width 14 height 11
type input "100"
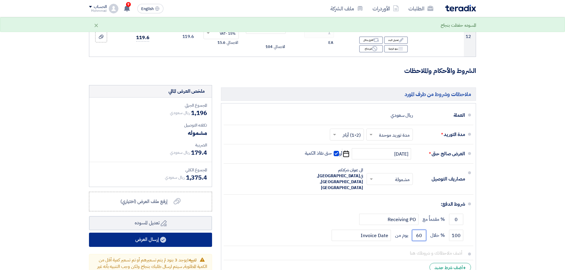
type input "60"
click at [182, 233] on button "إرسال العرض" at bounding box center [150, 240] width 123 height 14
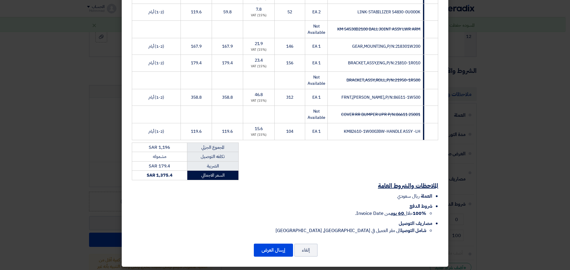
scroll to position [178, 0]
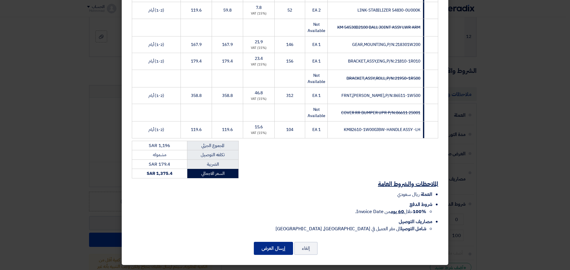
click at [283, 251] on button "إرسال العرض" at bounding box center [273, 248] width 39 height 13
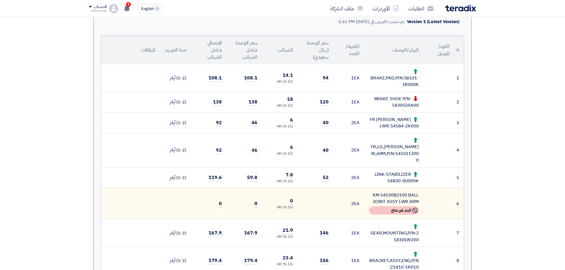
scroll to position [148, 0]
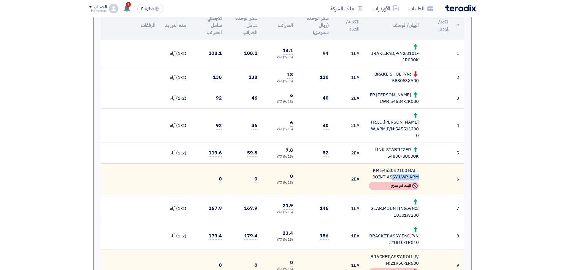
drag, startPoint x: 381, startPoint y: 163, endPoint x: 408, endPoint y: 164, distance: 26.1
click at [408, 167] on div "KM 54530B2100 BALL JOINT ASSY LWR ARM" at bounding box center [394, 173] width 50 height 13
copy div "54530B2100"
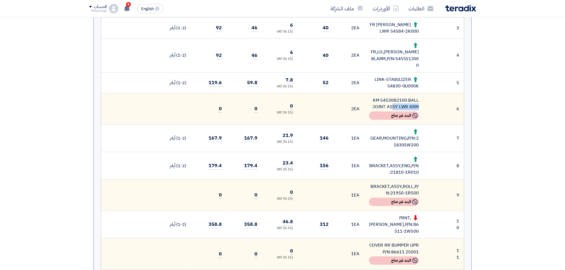
scroll to position [222, 0]
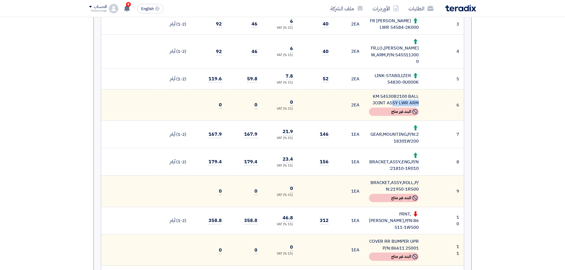
drag, startPoint x: 391, startPoint y: 182, endPoint x: 418, endPoint y: 182, distance: 27.0
click at [418, 182] on div "BRACKET,ASSY,ROLL,P/N:21950-1R500" at bounding box center [394, 185] width 50 height 13
drag, startPoint x: 418, startPoint y: 182, endPoint x: 443, endPoint y: 166, distance: 30.0
click at [443, 166] on td at bounding box center [439, 162] width 31 height 28
click at [406, 184] on div "BRACKET,ASSY,ROLL,P/N:21950-1R500" at bounding box center [394, 185] width 50 height 13
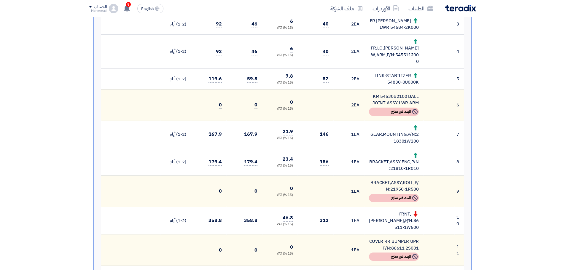
click at [406, 184] on div "BRACKET,ASSY,ROLL,P/N:21950-1R500" at bounding box center [394, 185] width 50 height 13
drag, startPoint x: 391, startPoint y: 185, endPoint x: 340, endPoint y: 18, distance: 174.9
click at [396, 139] on tbody "1 BRAKE,PAD,P/N:58101-1R000K 1 EA 2 1 3 2 4 2 5" at bounding box center [282, 130] width 363 height 328
click at [511, 139] on section "نسخة 1 أخر تحديث [DATE] 5:33 PM Offer is Seen لم يتم مشاهدة العرض حتى الآن Warn…" at bounding box center [282, 165] width 565 height 617
click at [406, 134] on div "GEAR,MOUNTING,P/N:218301W200" at bounding box center [394, 135] width 50 height 20
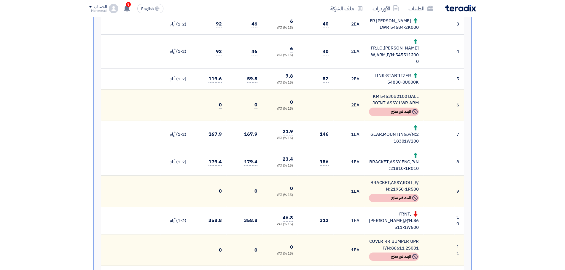
click at [406, 134] on div "GEAR,MOUNTING,P/N:218301W200" at bounding box center [394, 135] width 50 height 20
